Goal: Task Accomplishment & Management: Use online tool/utility

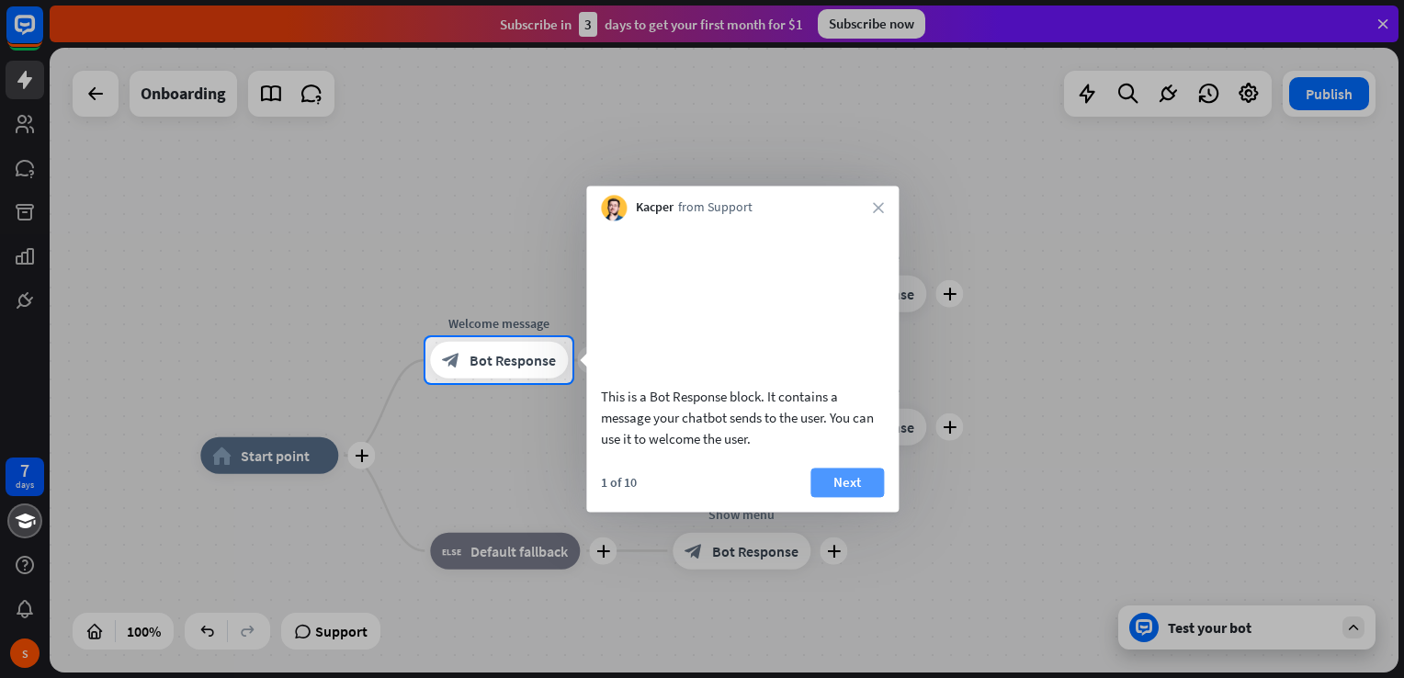
click at [872, 497] on button "Next" at bounding box center [846, 482] width 73 height 29
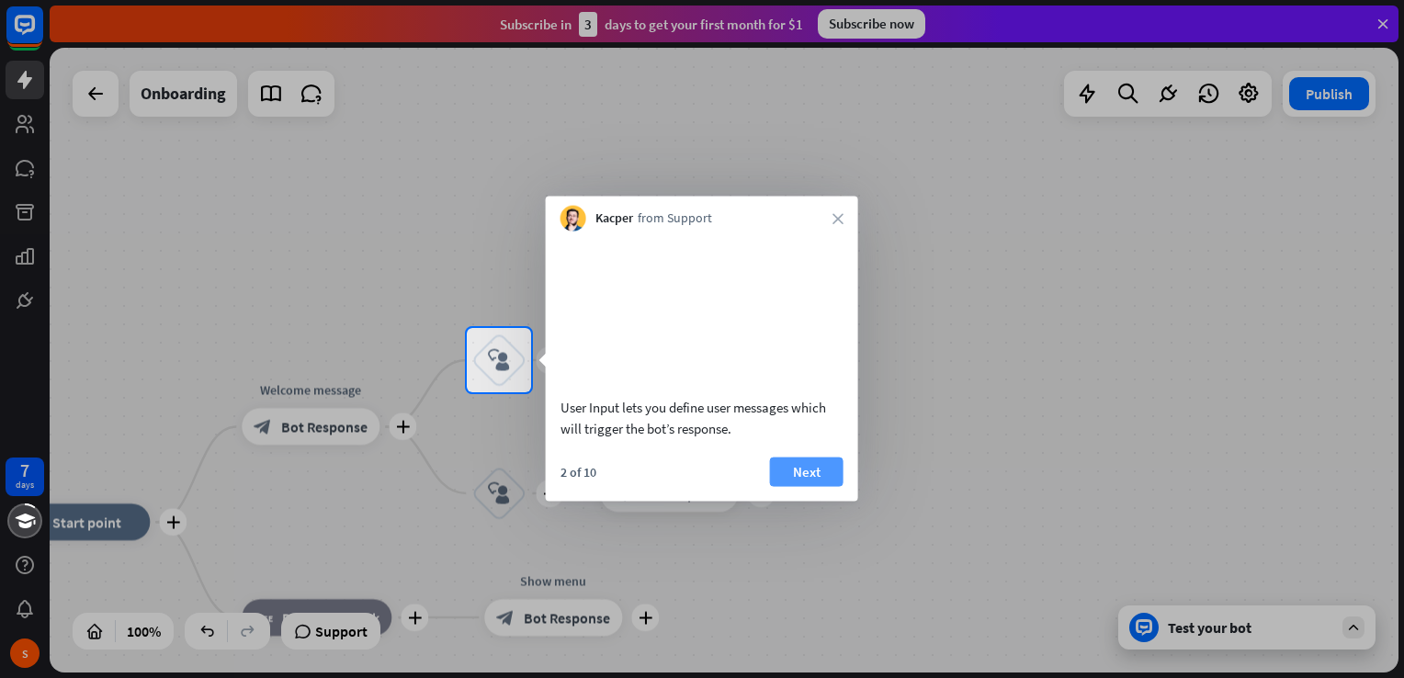
click at [808, 486] on button "Next" at bounding box center [806, 471] width 73 height 29
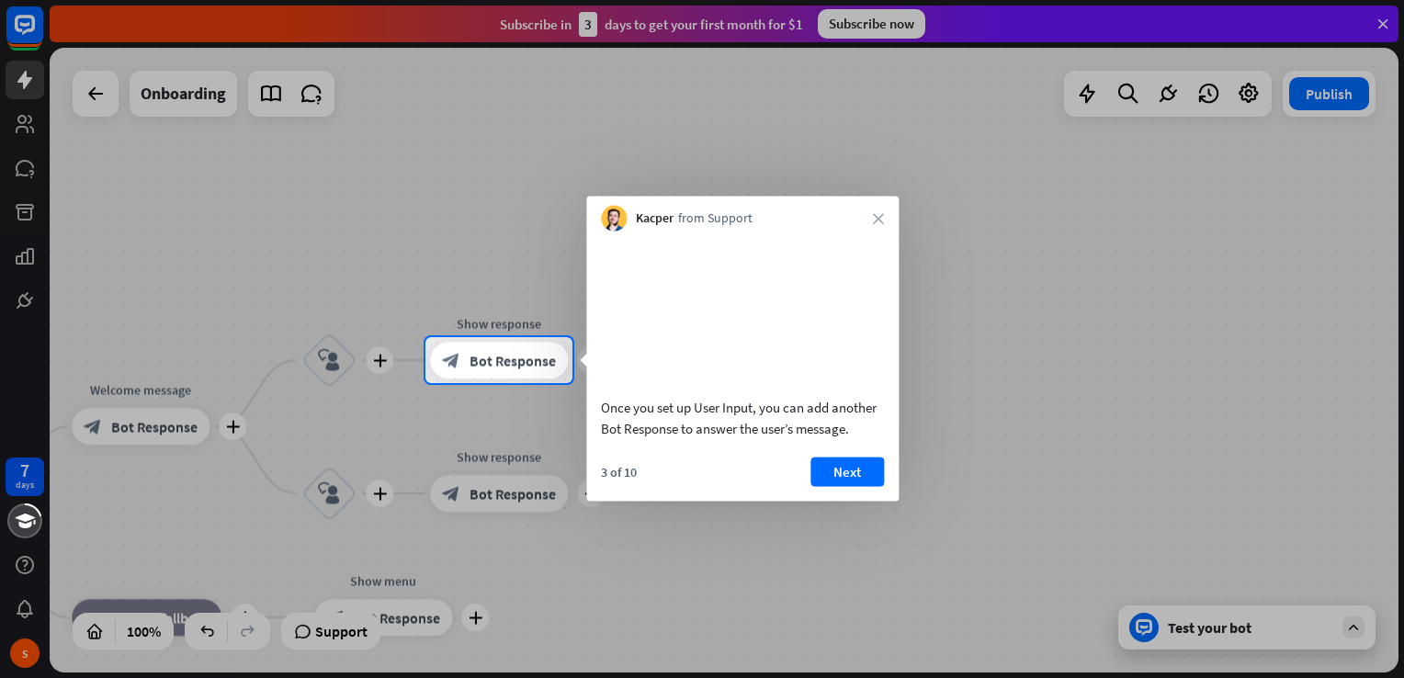
click at [808, 487] on div "3 of 10 Next" at bounding box center [742, 479] width 312 height 44
click at [815, 486] on button "Next" at bounding box center [846, 471] width 73 height 29
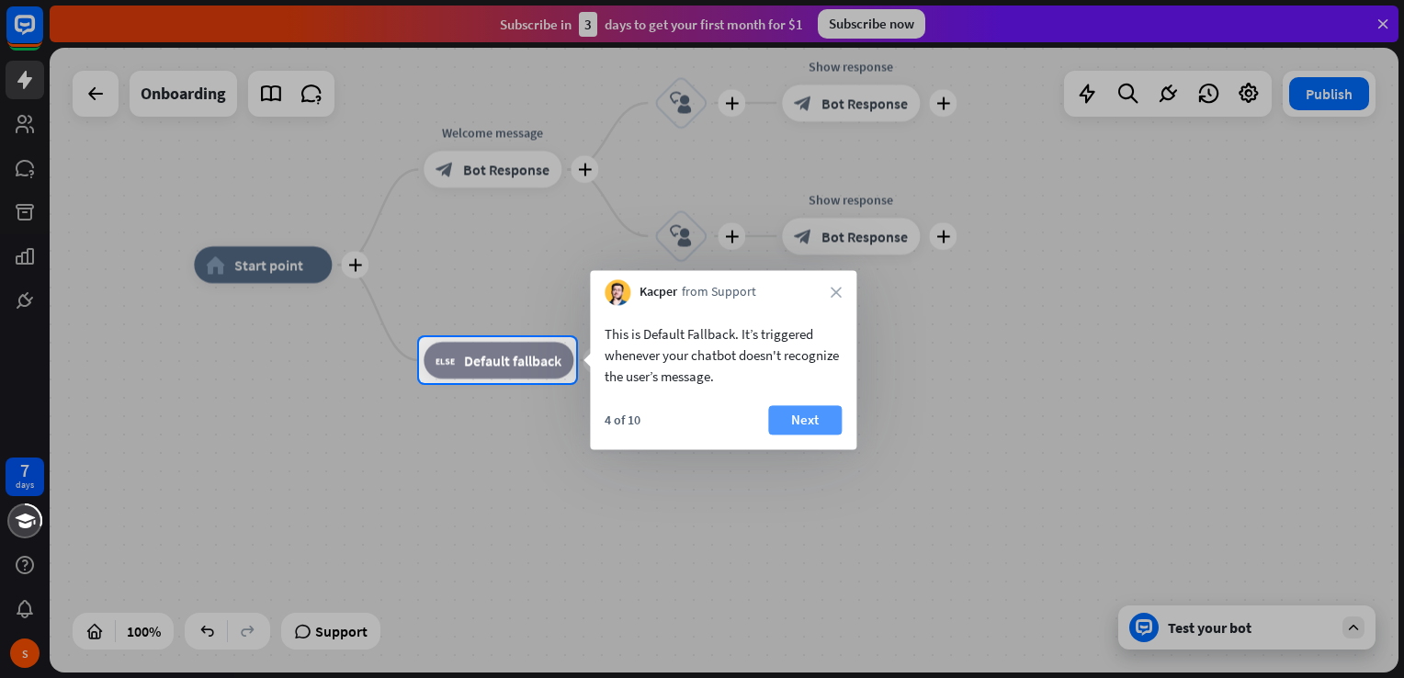
click at [829, 428] on button "Next" at bounding box center [804, 419] width 73 height 29
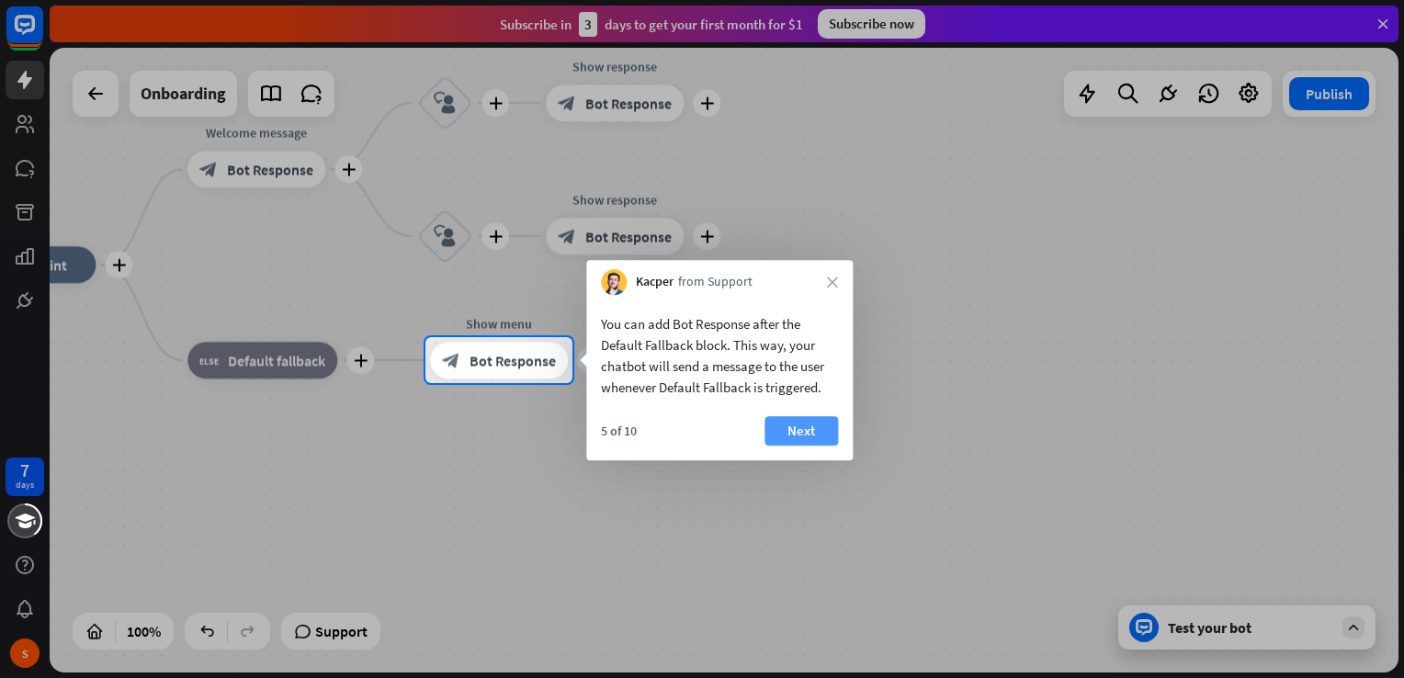
click at [837, 428] on button "Next" at bounding box center [800, 430] width 73 height 29
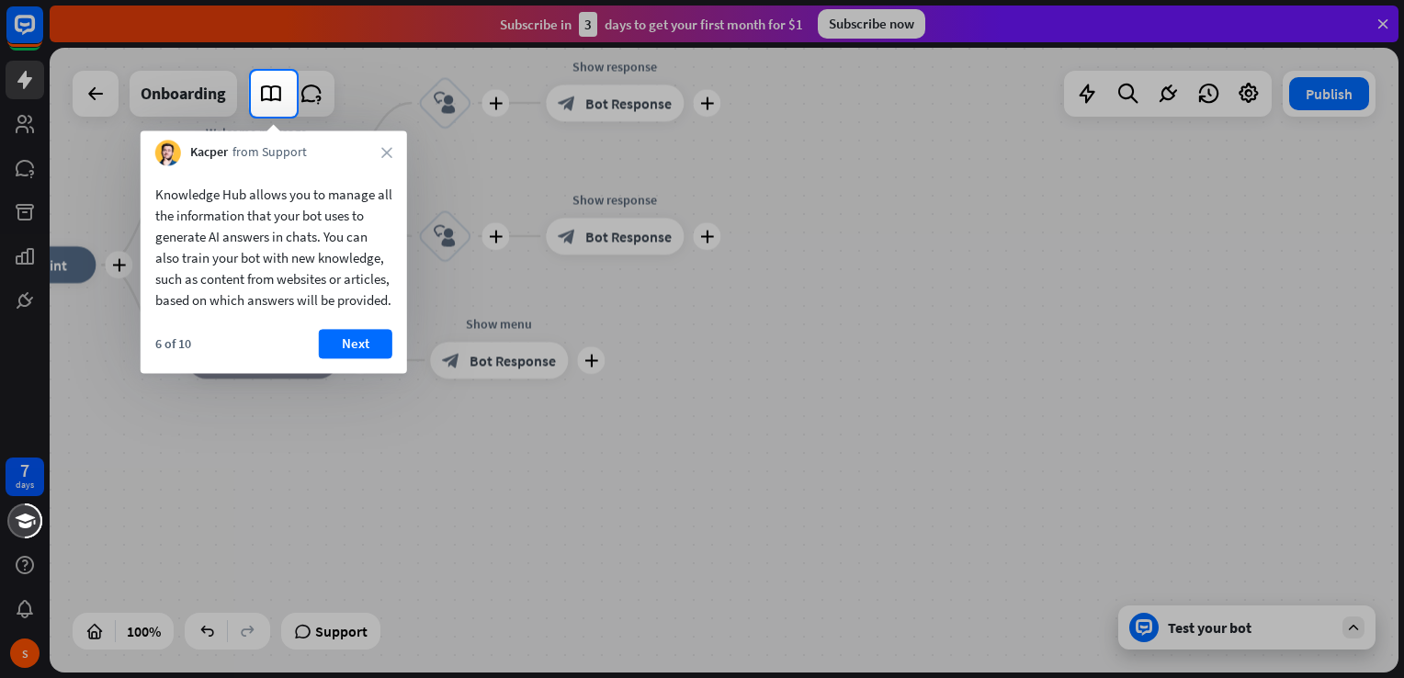
click at [396, 362] on div "6 of 10 Next" at bounding box center [274, 351] width 266 height 44
click at [375, 358] on button "Next" at bounding box center [355, 343] width 73 height 29
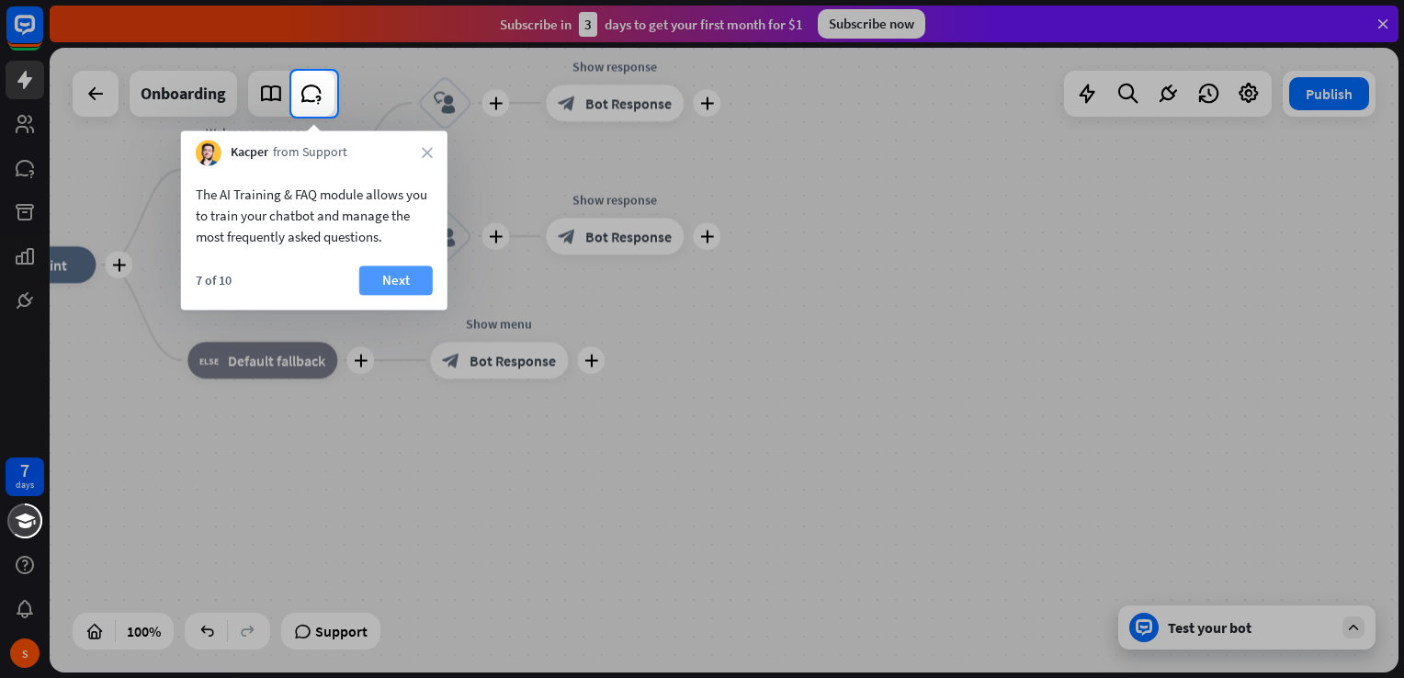
click at [399, 291] on button "Next" at bounding box center [395, 279] width 73 height 29
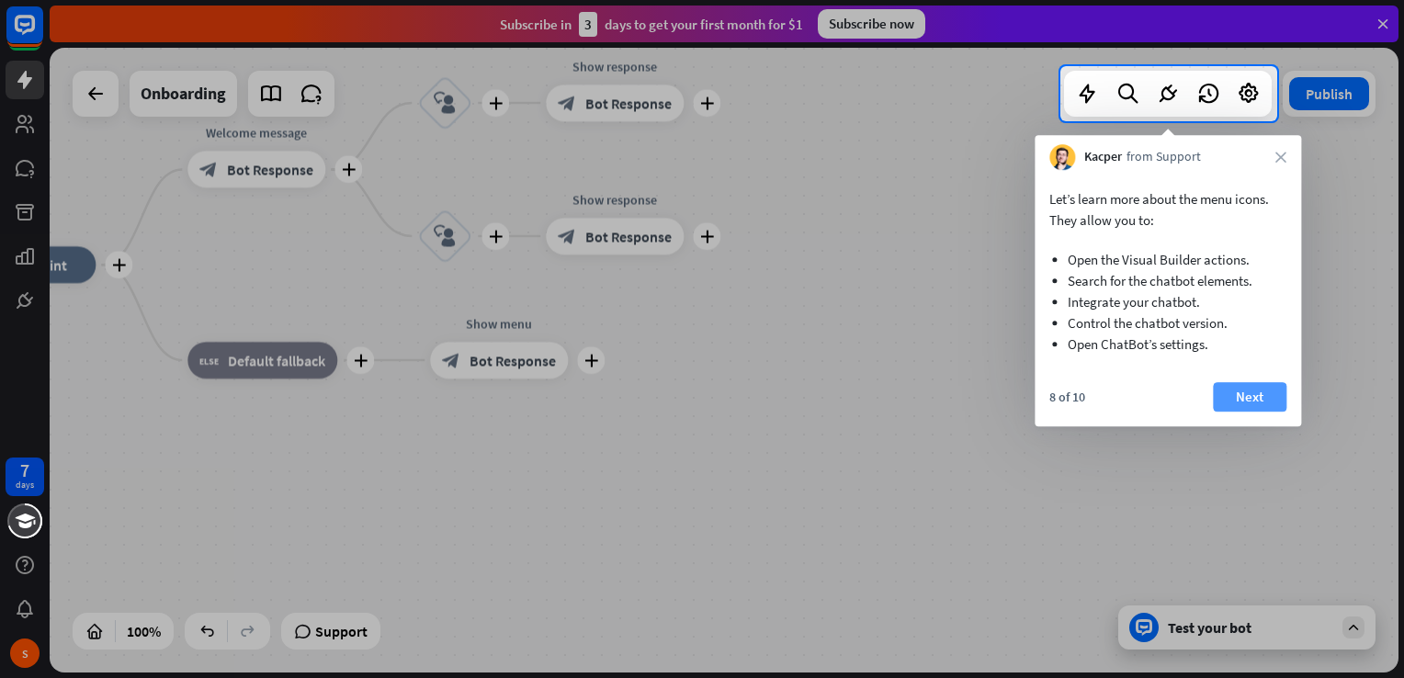
click at [1247, 407] on button "Next" at bounding box center [1249, 396] width 73 height 29
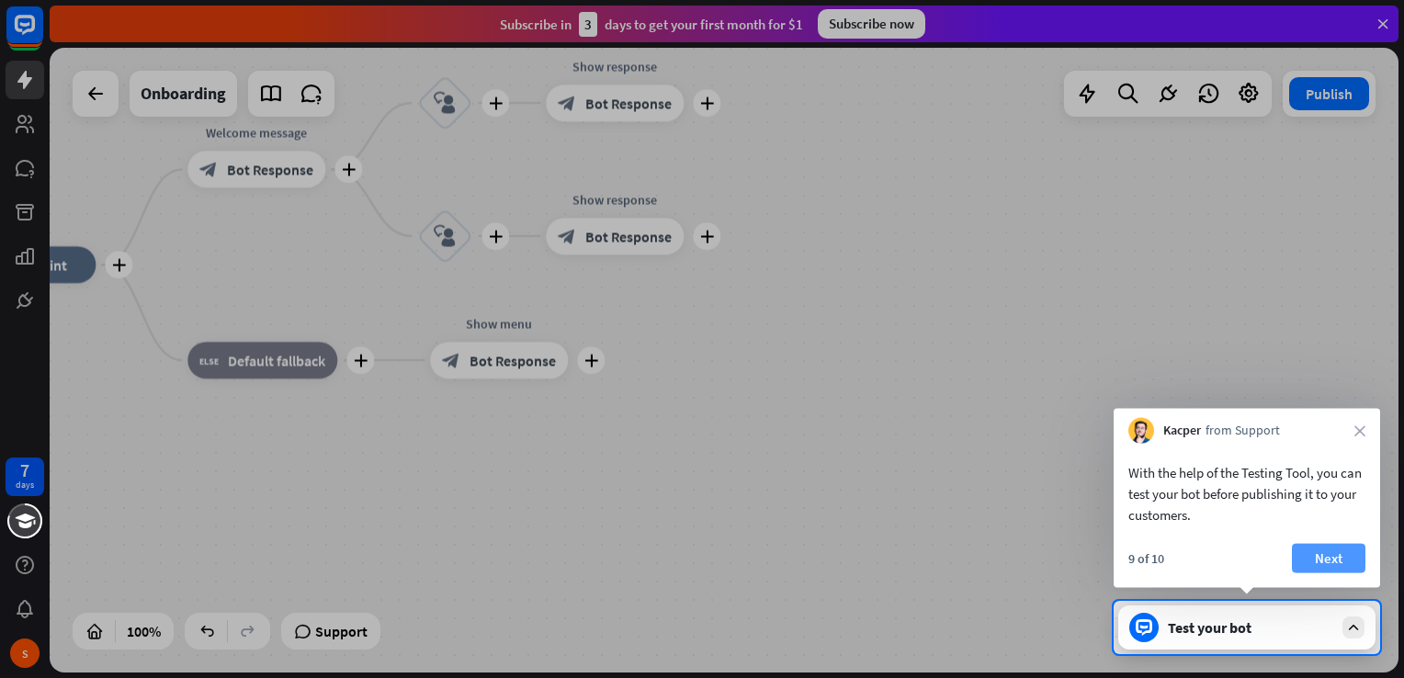
click at [1315, 556] on button "Next" at bounding box center [1328, 558] width 73 height 29
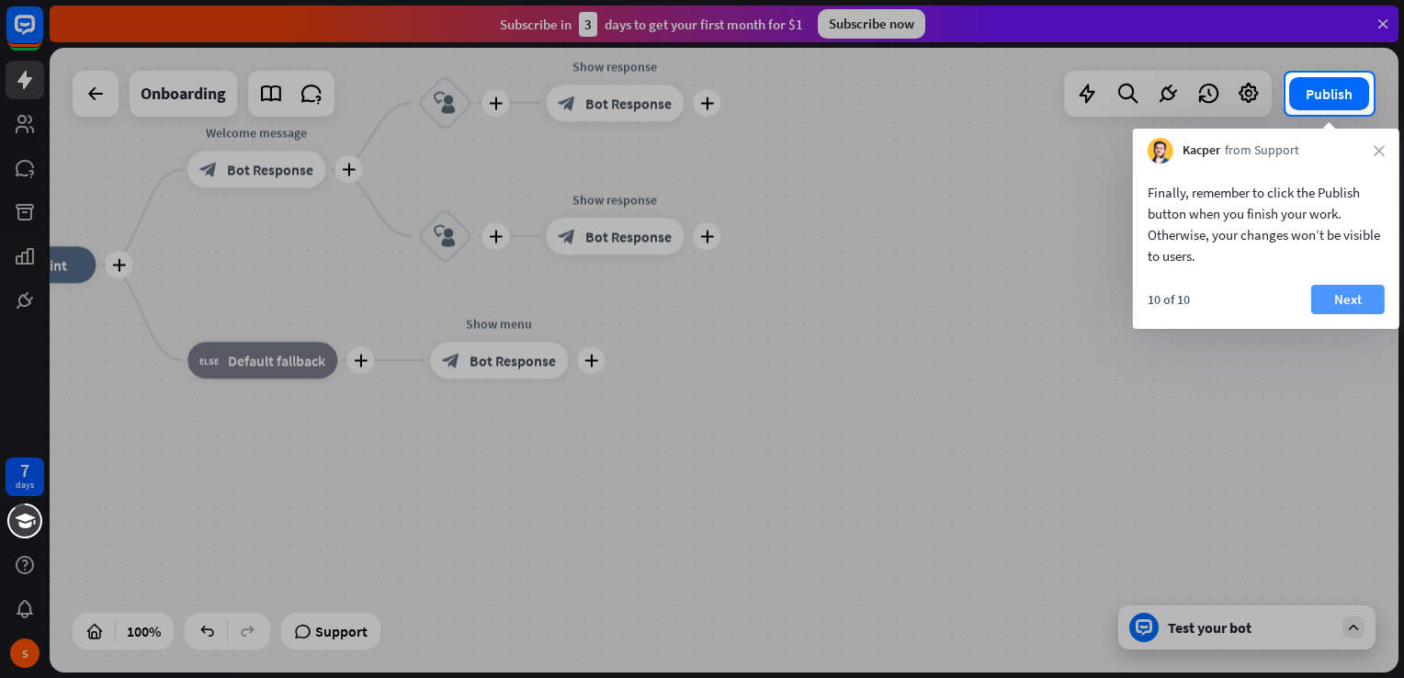
click at [1325, 299] on button "Next" at bounding box center [1347, 299] width 73 height 29
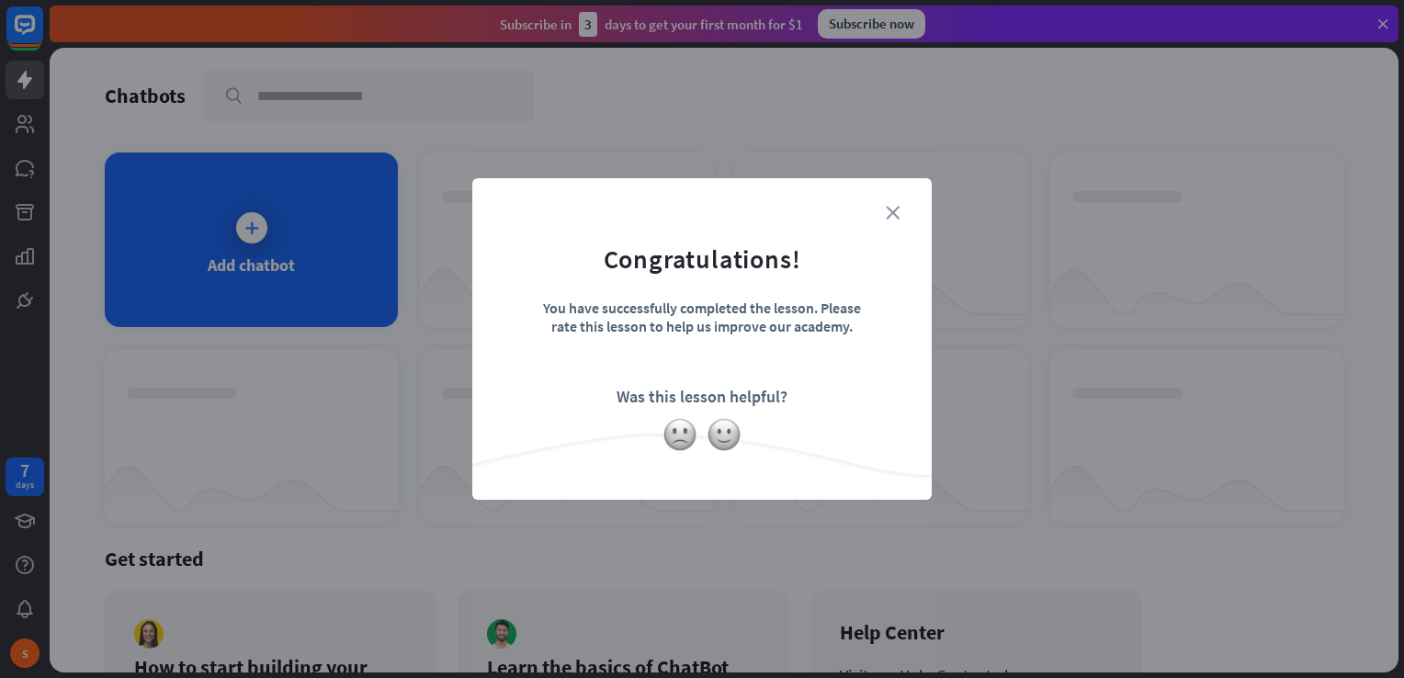
click at [894, 211] on icon "close" at bounding box center [893, 213] width 14 height 14
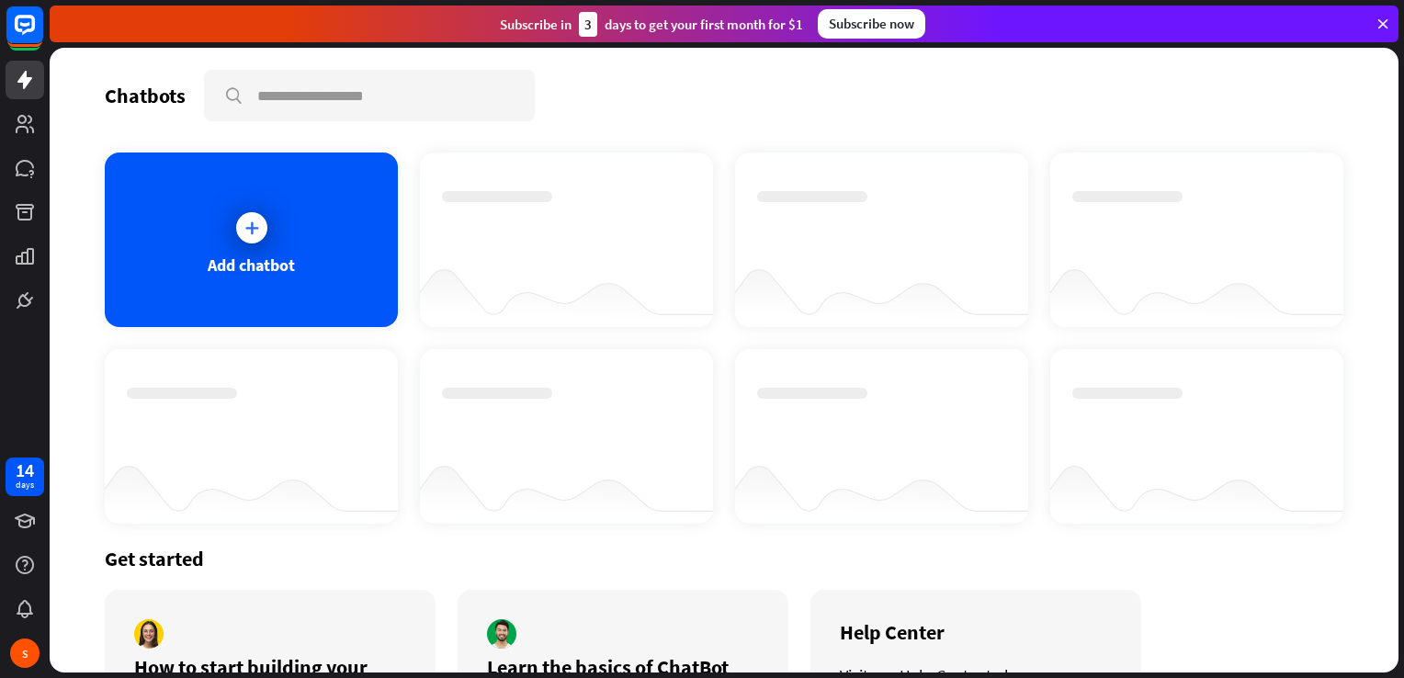
click at [249, 183] on div "Add chatbot" at bounding box center [251, 239] width 293 height 175
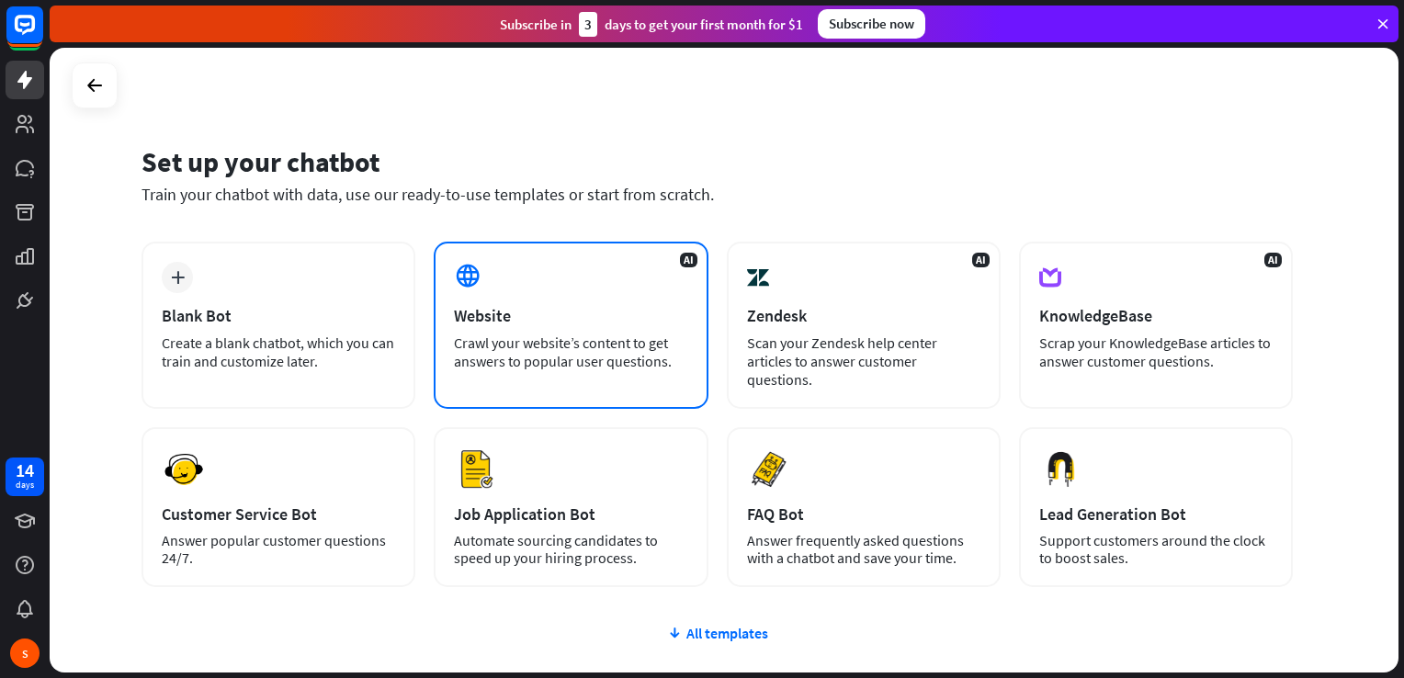
click at [478, 309] on div "Website" at bounding box center [570, 315] width 233 height 21
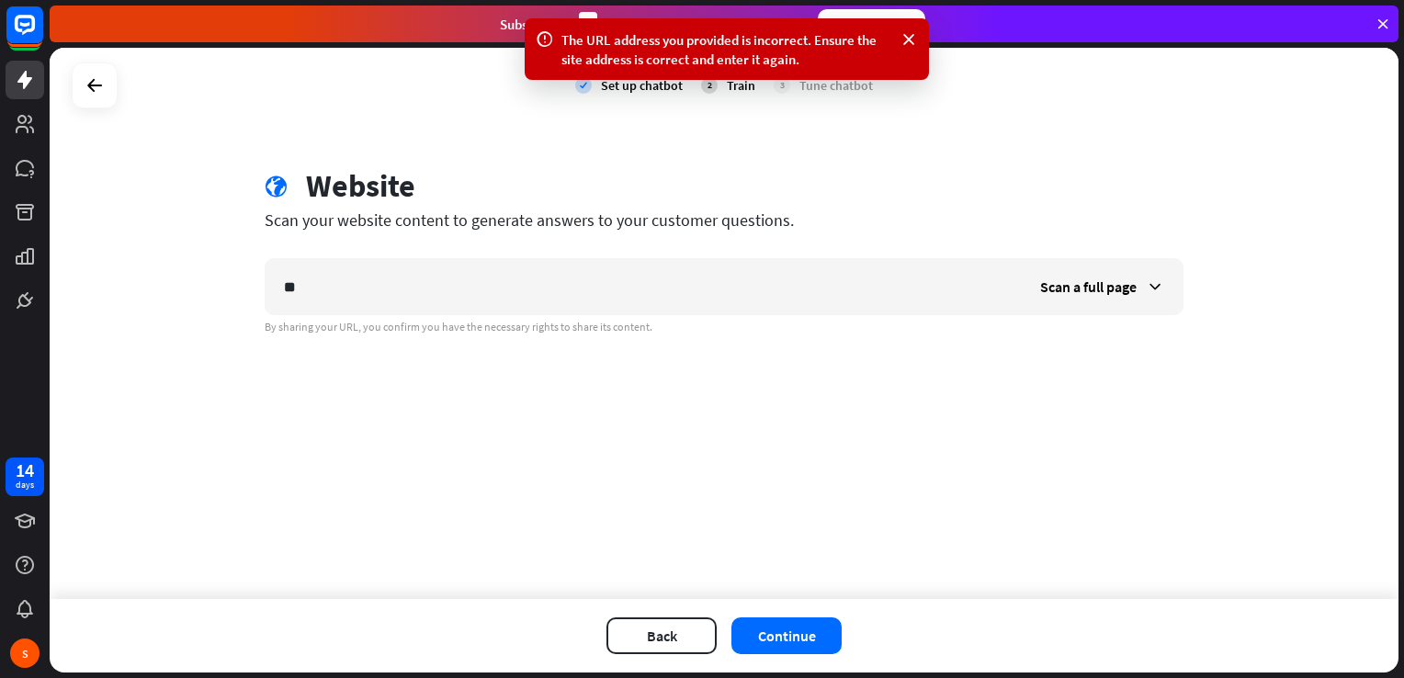
type input "*"
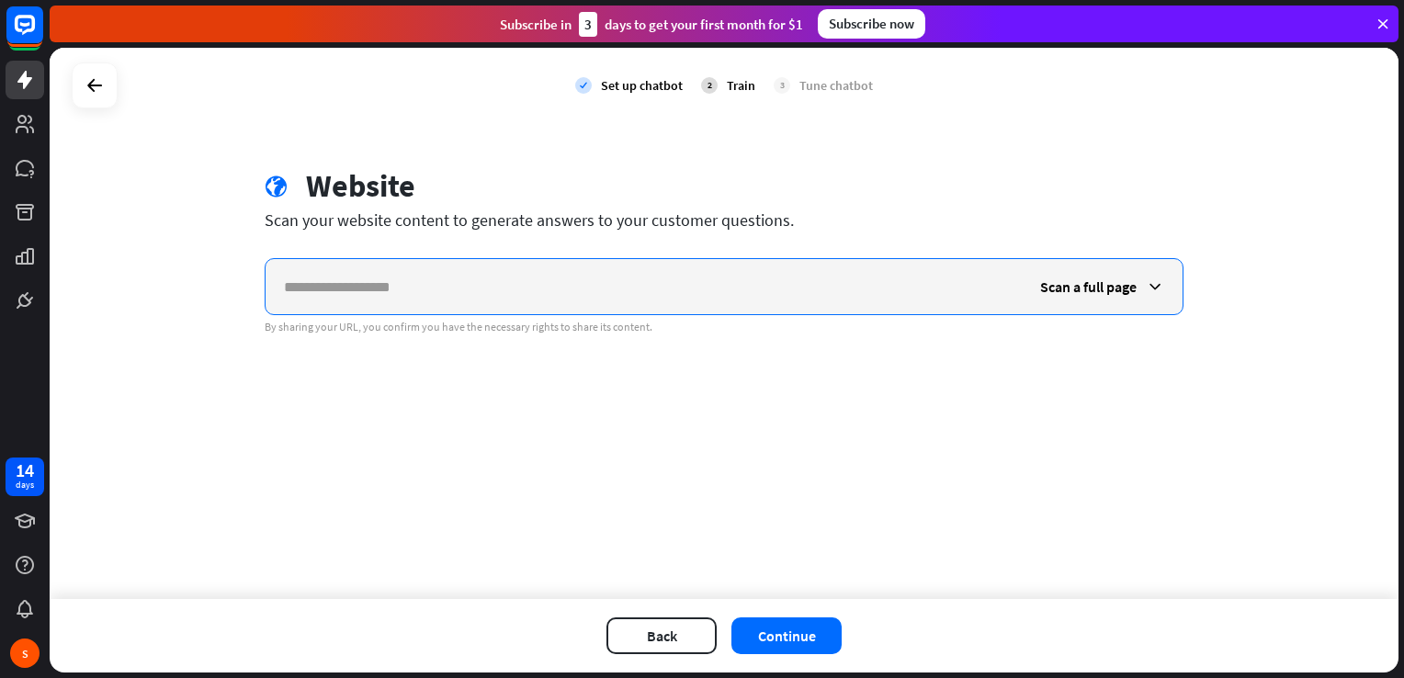
paste input "**********"
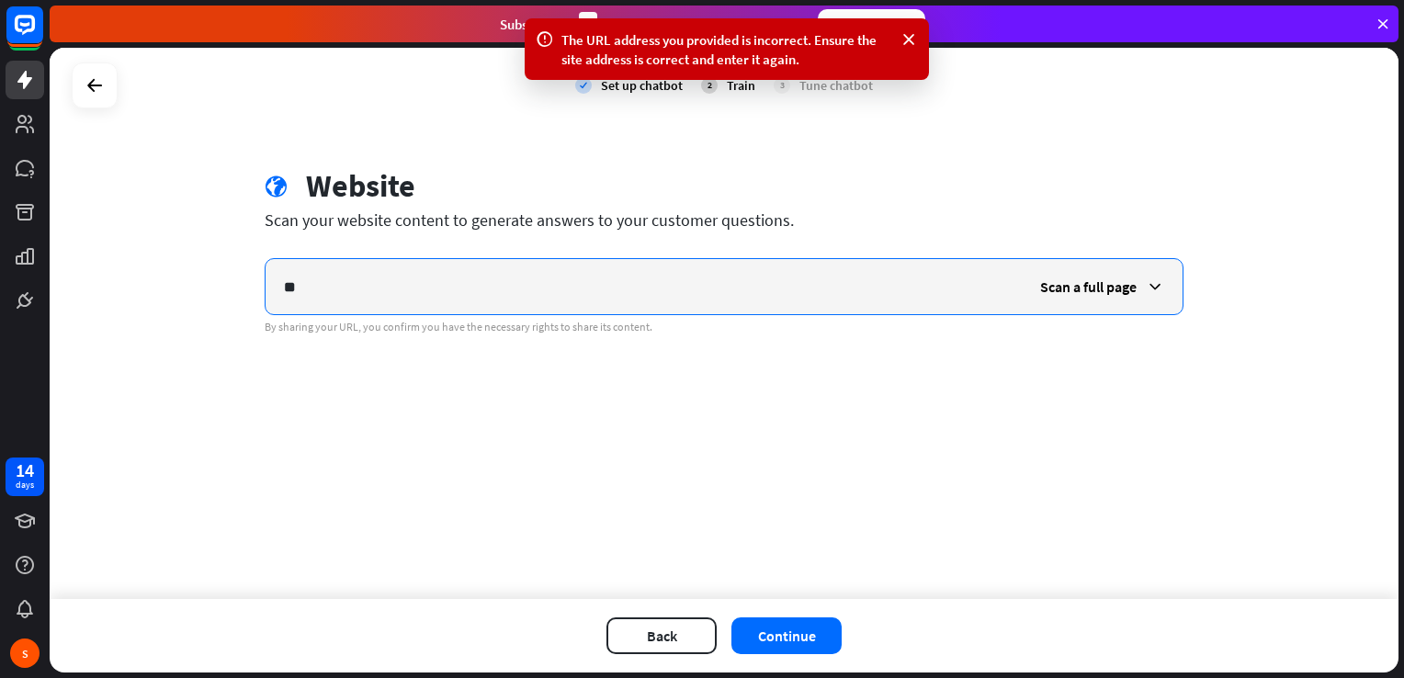
type input "*"
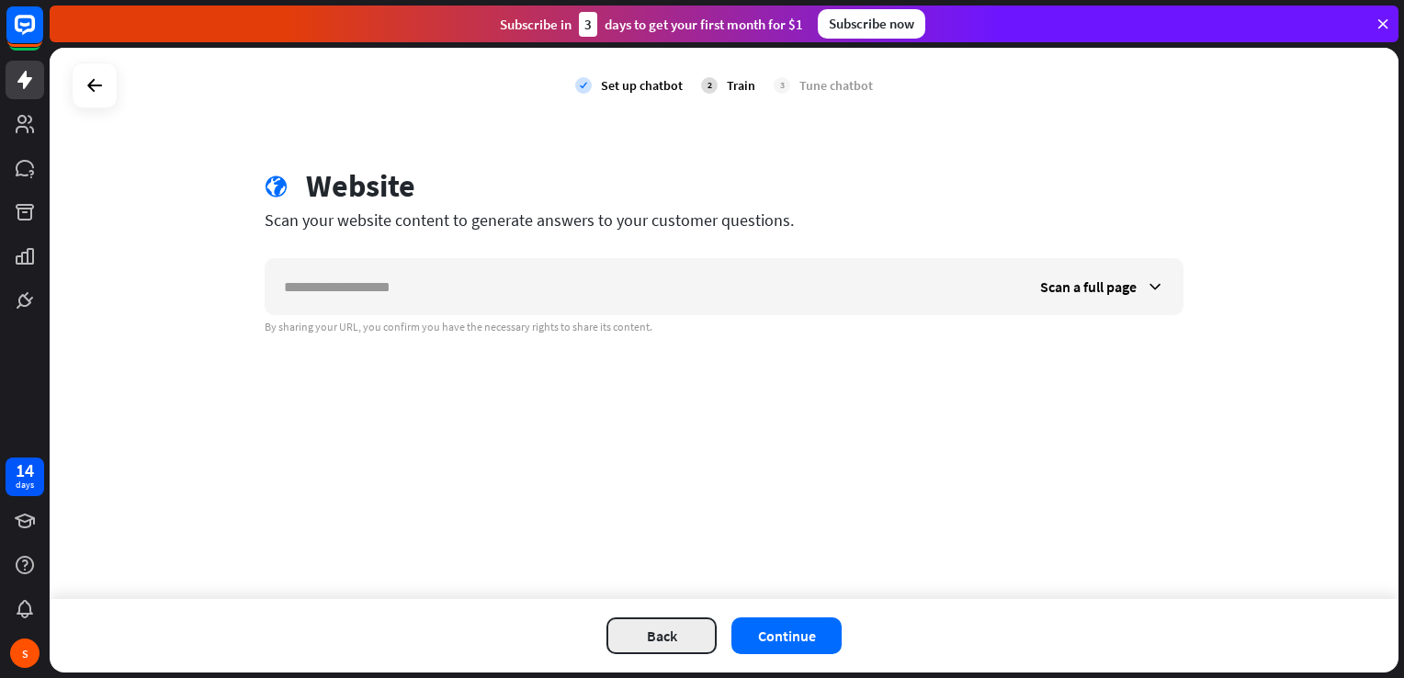
click at [663, 638] on button "Back" at bounding box center [661, 635] width 110 height 37
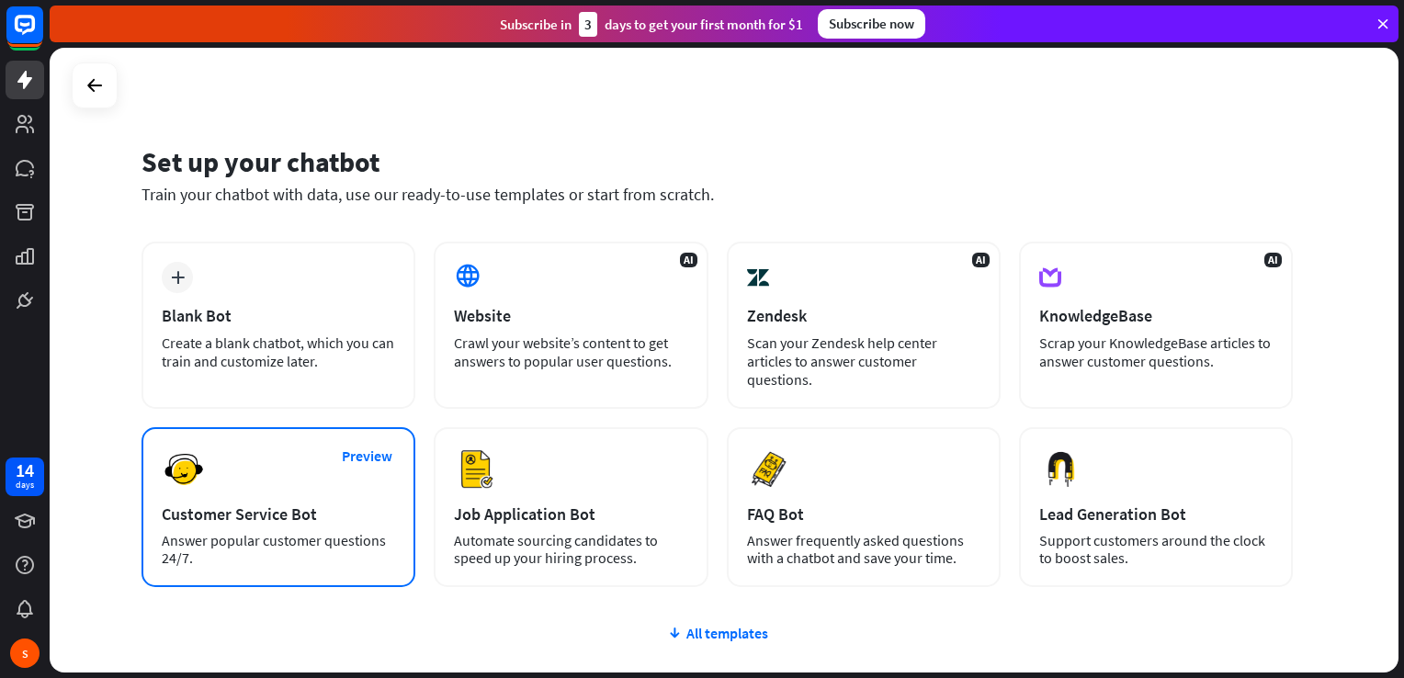
scroll to position [15, 0]
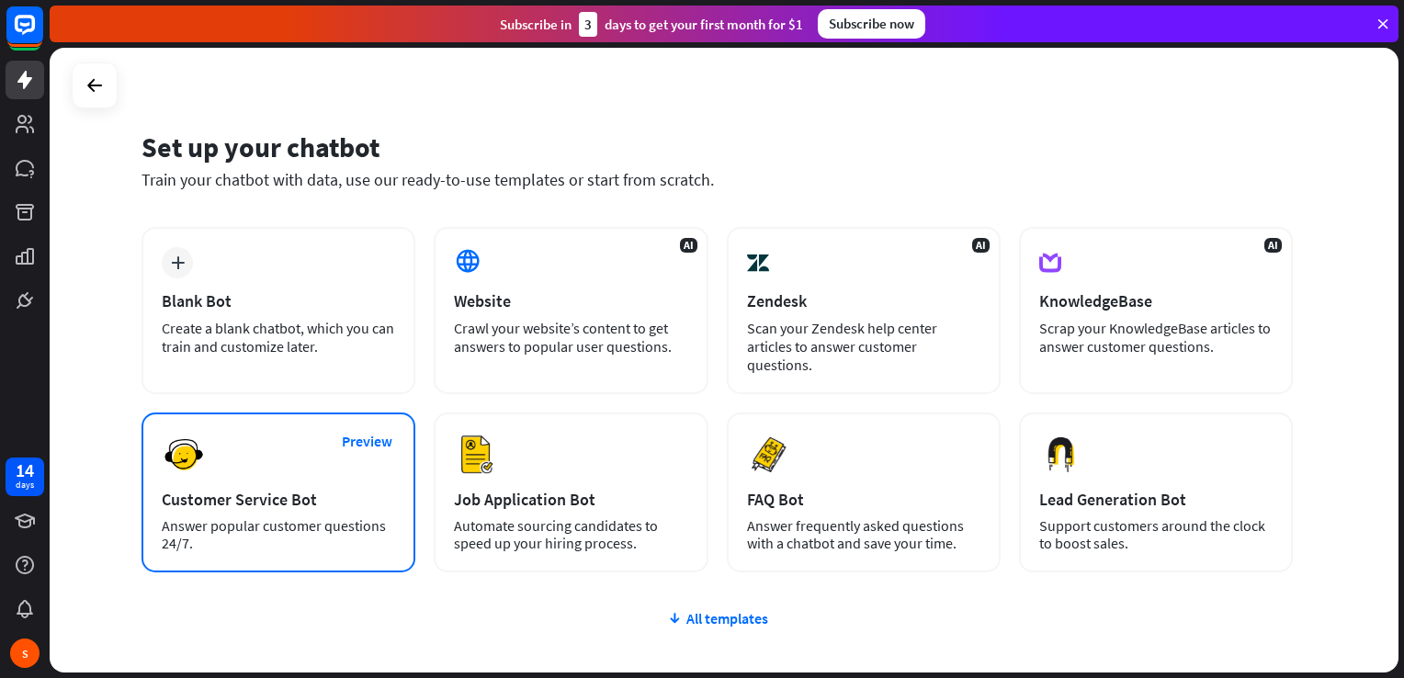
click at [378, 474] on div "Preview Customer Service Bot Answer popular customer questions 24/7." at bounding box center [278, 492] width 274 height 160
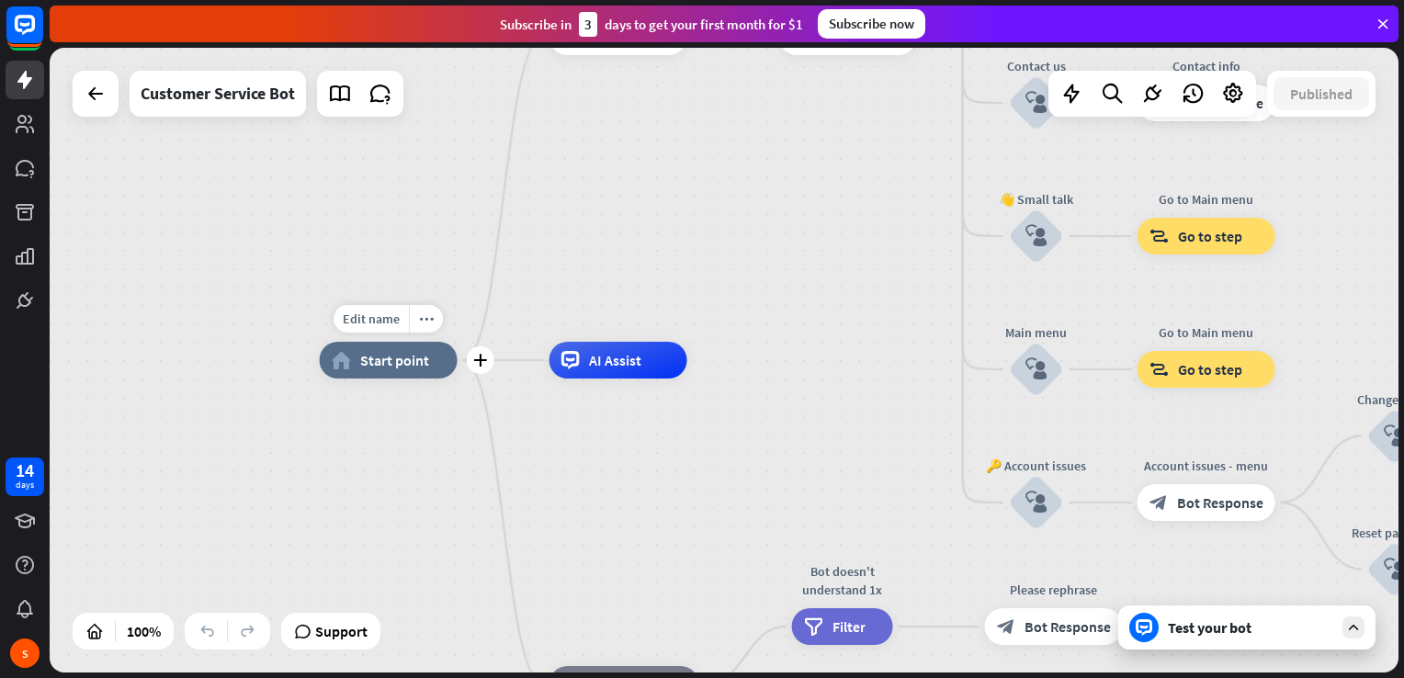
click at [414, 377] on div "home_2 Start point" at bounding box center [389, 360] width 138 height 37
click at [389, 324] on span "Edit name" at bounding box center [371, 318] width 57 height 17
type input "***"
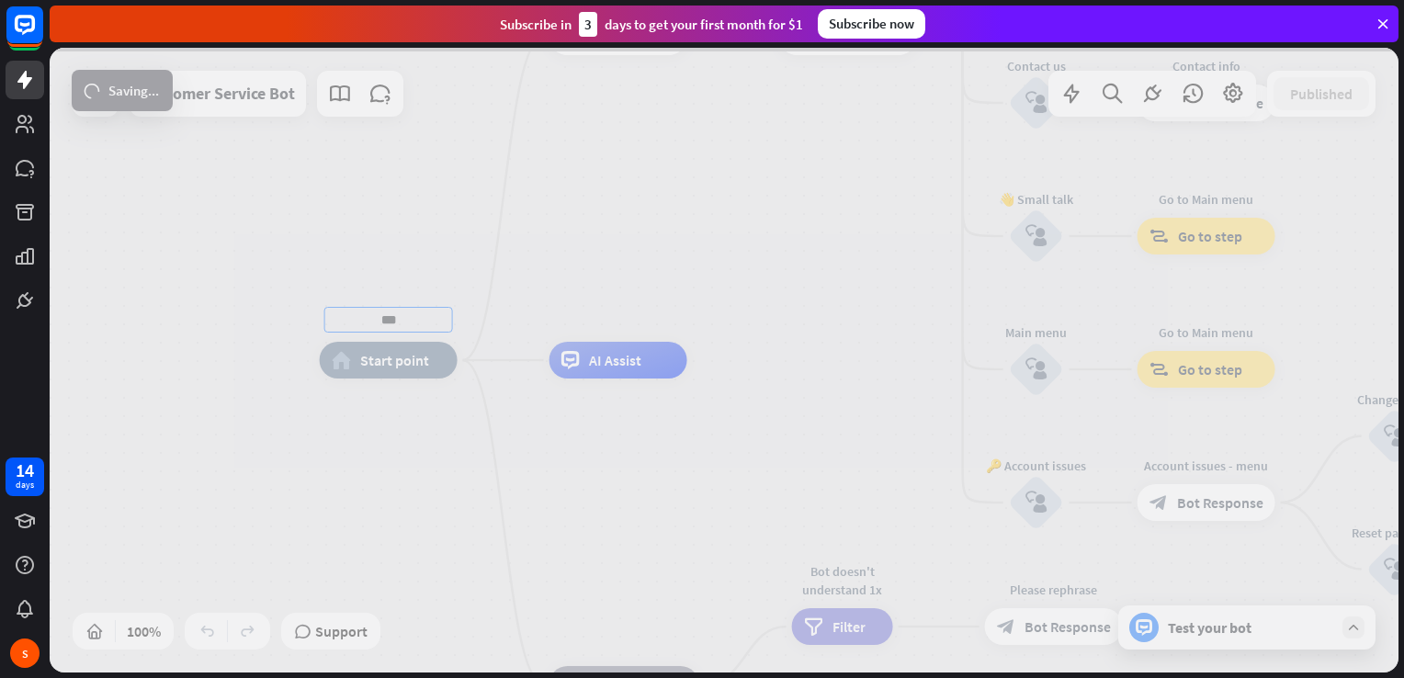
click at [388, 374] on div "*** home_2 Start point Welcome message block_bot_response Bot Response 🔙 Main m…" at bounding box center [724, 360] width 1348 height 625
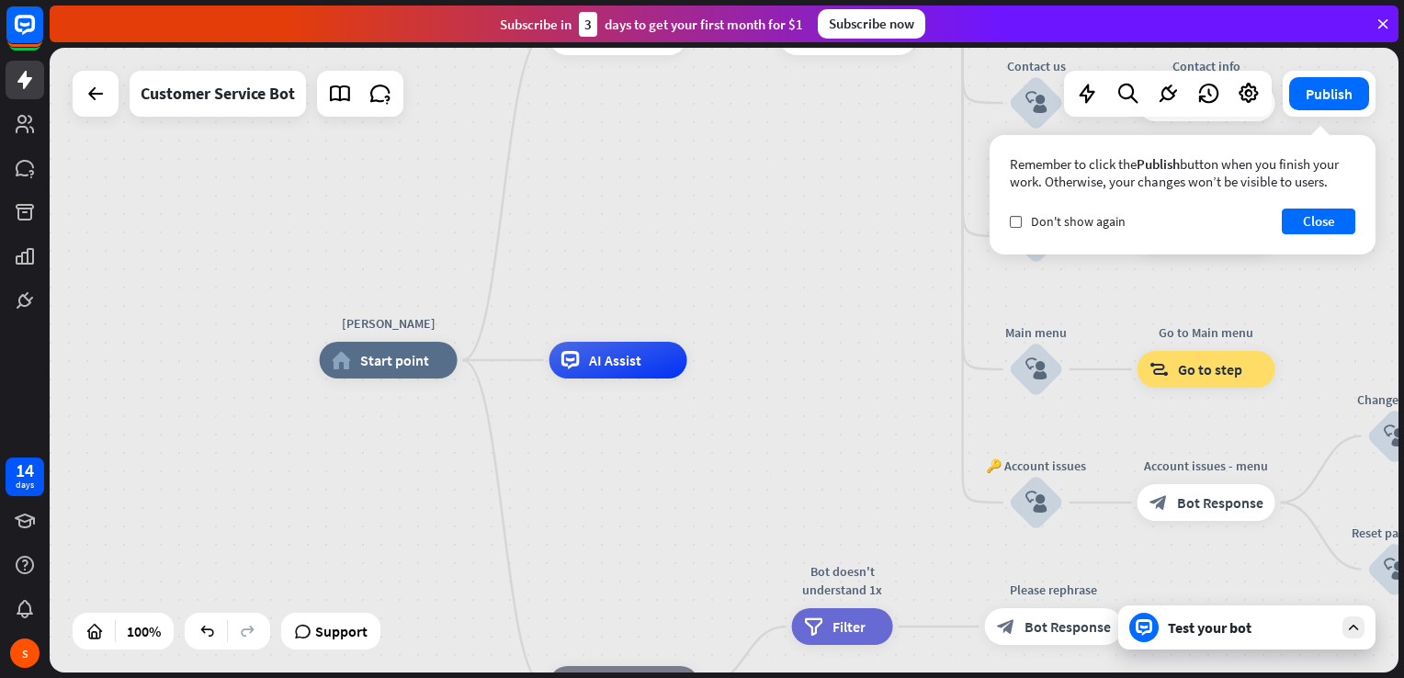
click at [903, 420] on div "[PERSON_NAME] home_2 Start point Welcome message block_bot_response Bot Respons…" at bounding box center [994, 672] width 1348 height 625
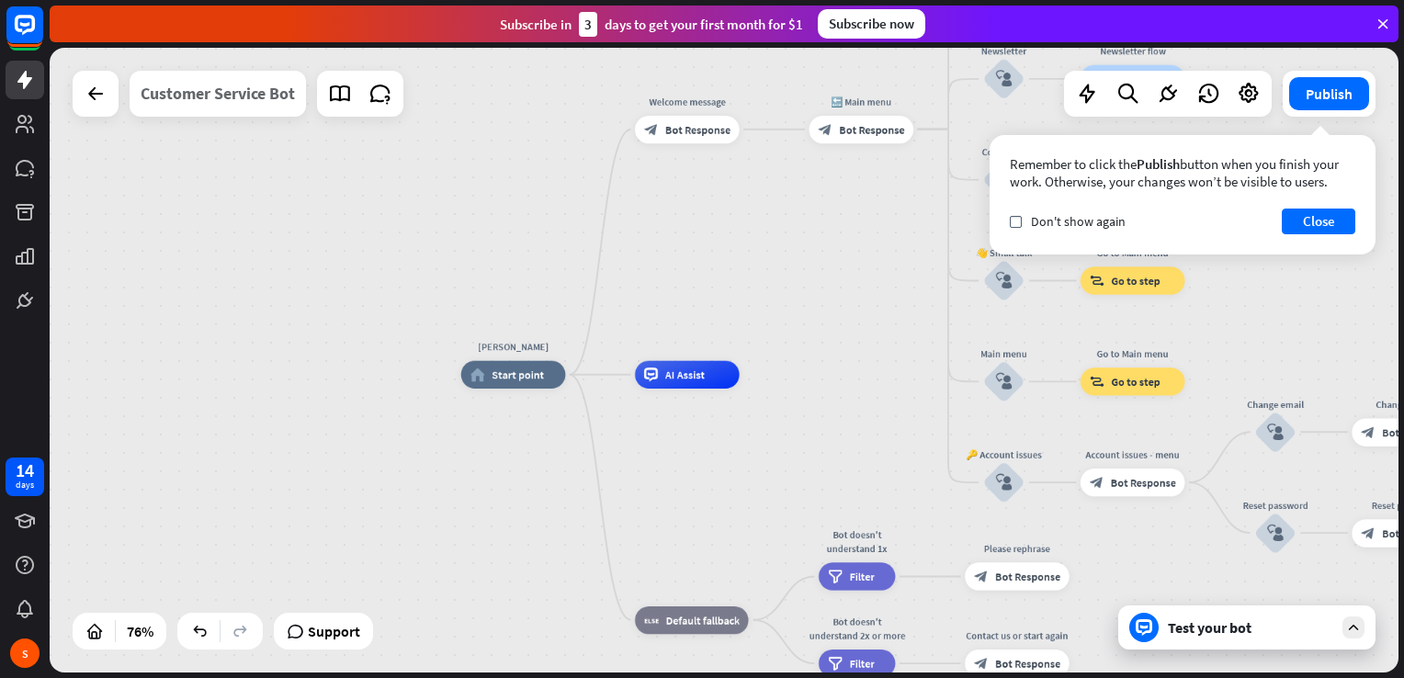
click at [202, 105] on div "Customer Service Bot" at bounding box center [218, 94] width 154 height 46
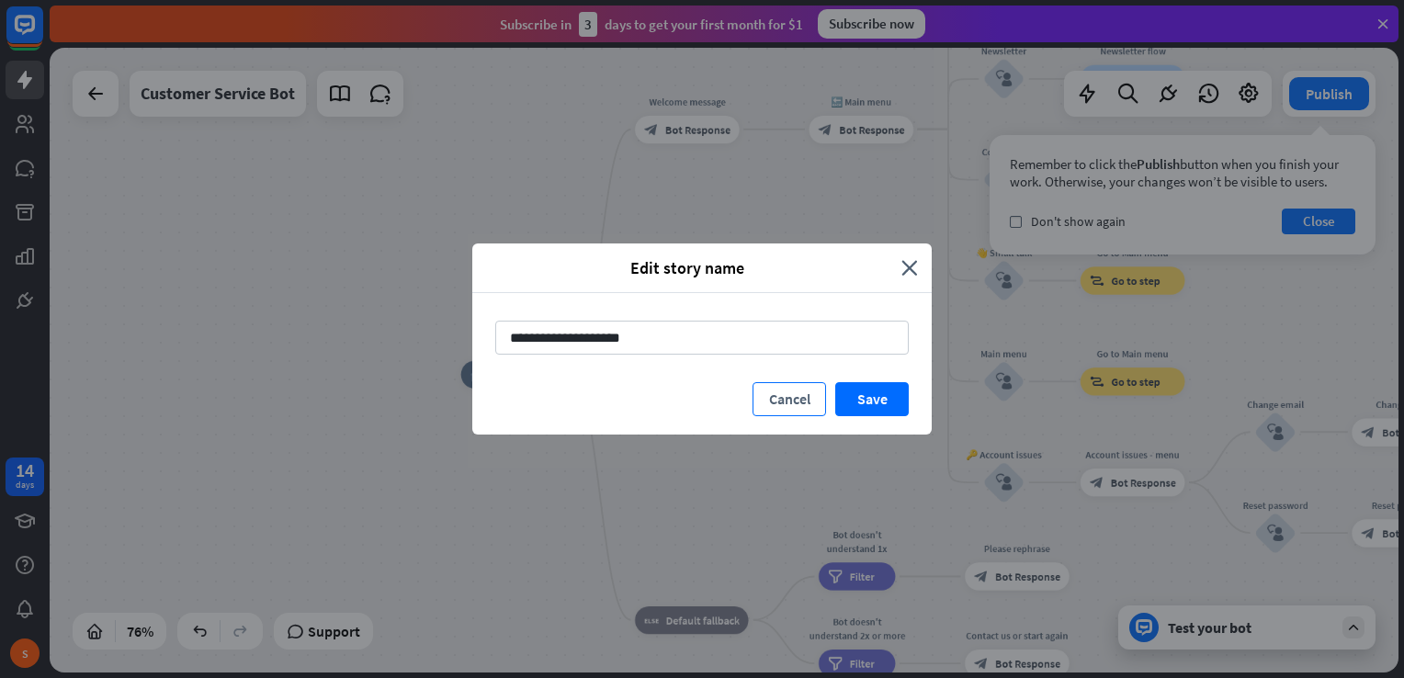
click at [788, 389] on button "Cancel" at bounding box center [788, 399] width 73 height 34
